Goal: Navigation & Orientation: Find specific page/section

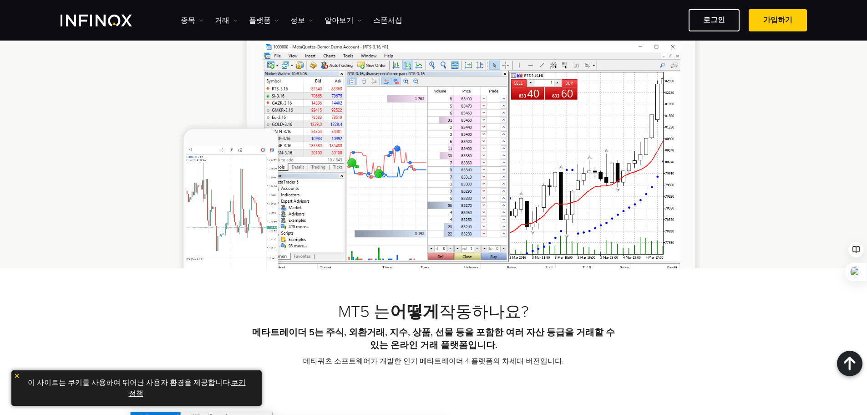
scroll to position [228, 0]
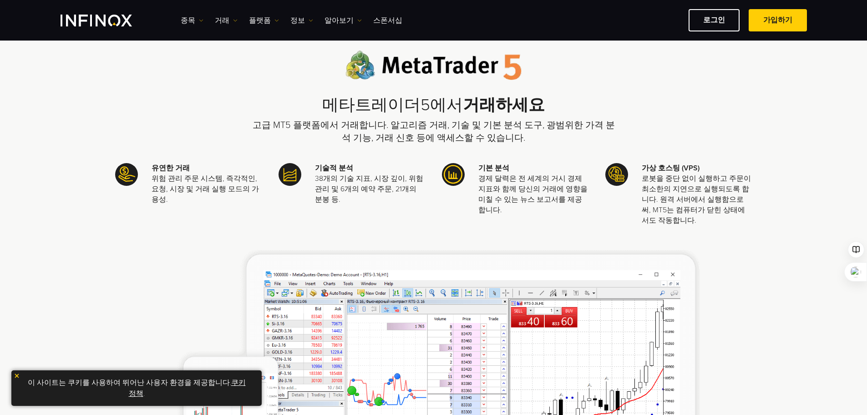
click at [187, 13] on div "종목 종목 상품 정보 거래 계정" at bounding box center [494, 20] width 626 height 22
click at [186, 18] on link "종목" at bounding box center [192, 20] width 23 height 11
click at [219, 20] on link "거래" at bounding box center [226, 20] width 23 height 11
click at [253, 19] on link "플랫폼" at bounding box center [264, 20] width 30 height 11
click at [266, 64] on link "MT5" at bounding box center [284, 69] width 70 height 20
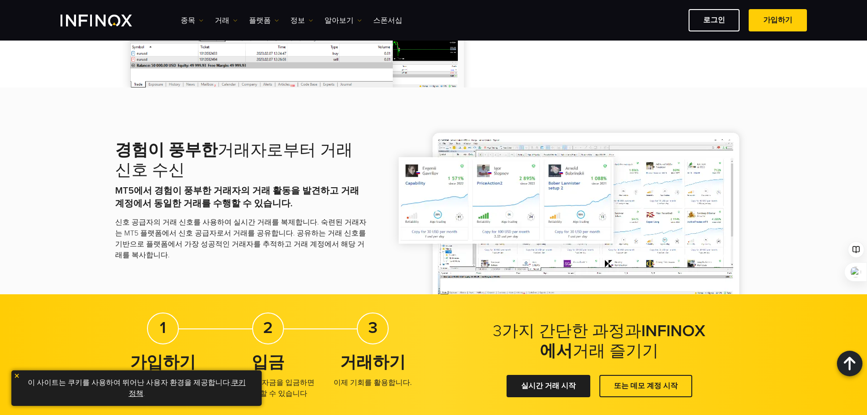
scroll to position [1365, 0]
